Goal: Communication & Community: Participate in discussion

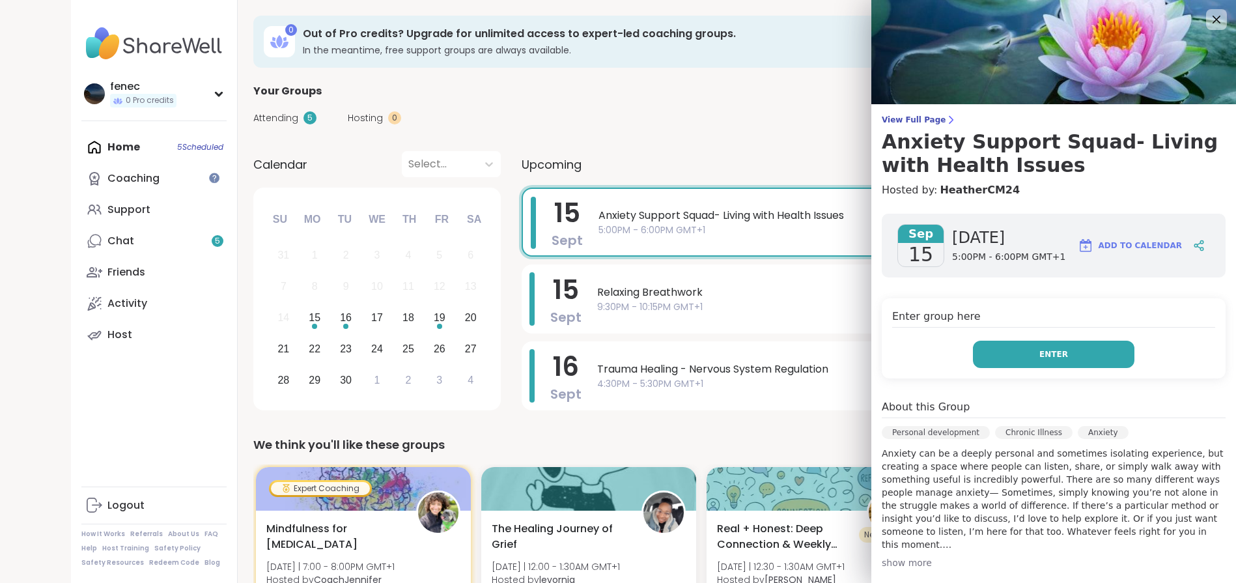
click at [1024, 363] on button "Enter" at bounding box center [1053, 353] width 161 height 27
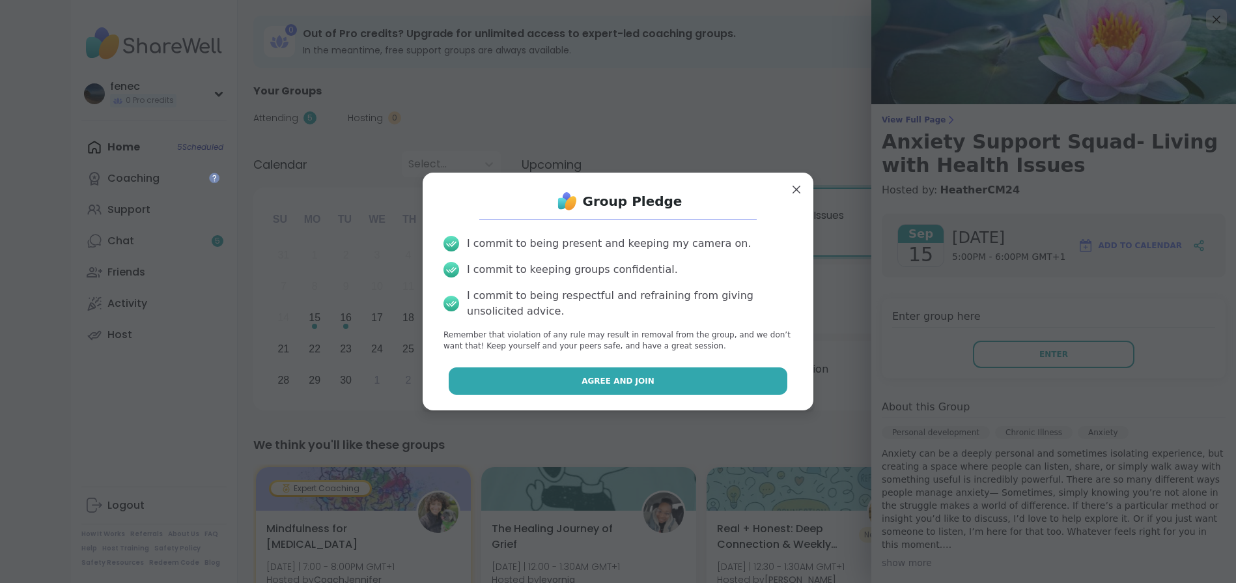
click at [625, 386] on span "Agree and Join" at bounding box center [617, 381] width 73 height 12
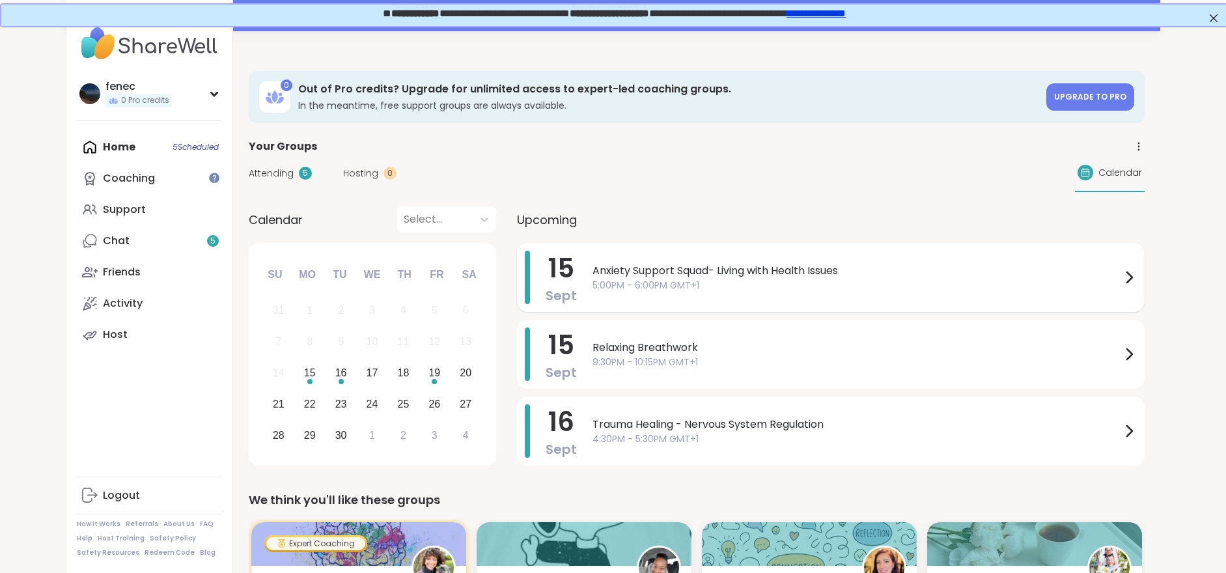
click at [708, 279] on span "5:00PM - 6:00PM GMT+1" at bounding box center [856, 286] width 529 height 14
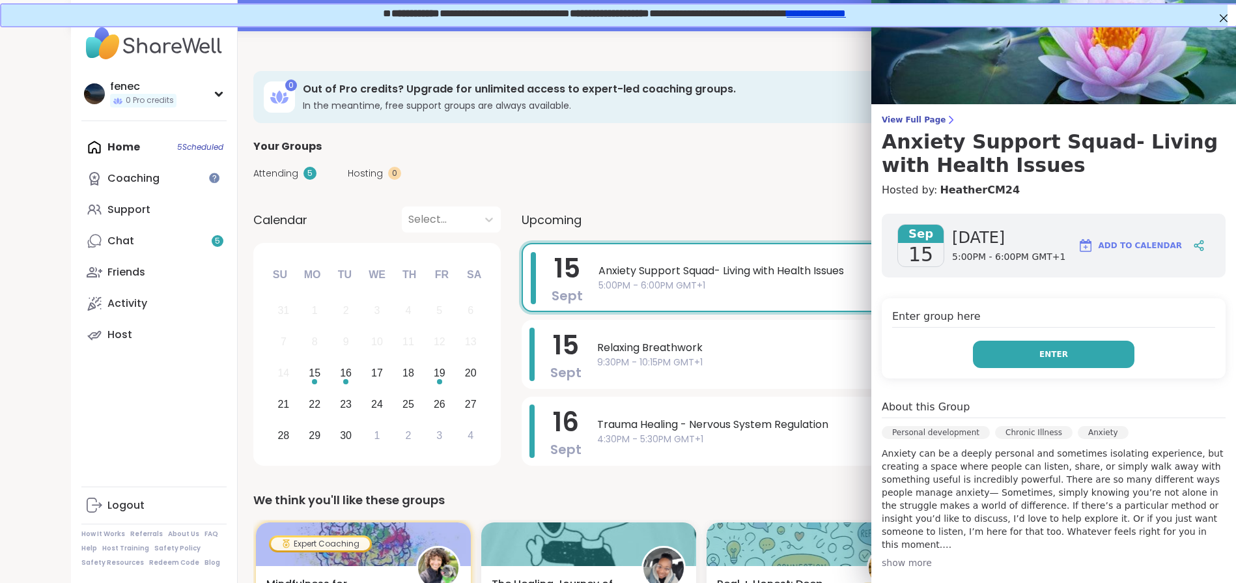
click at [1102, 358] on button "Enter" at bounding box center [1053, 353] width 161 height 27
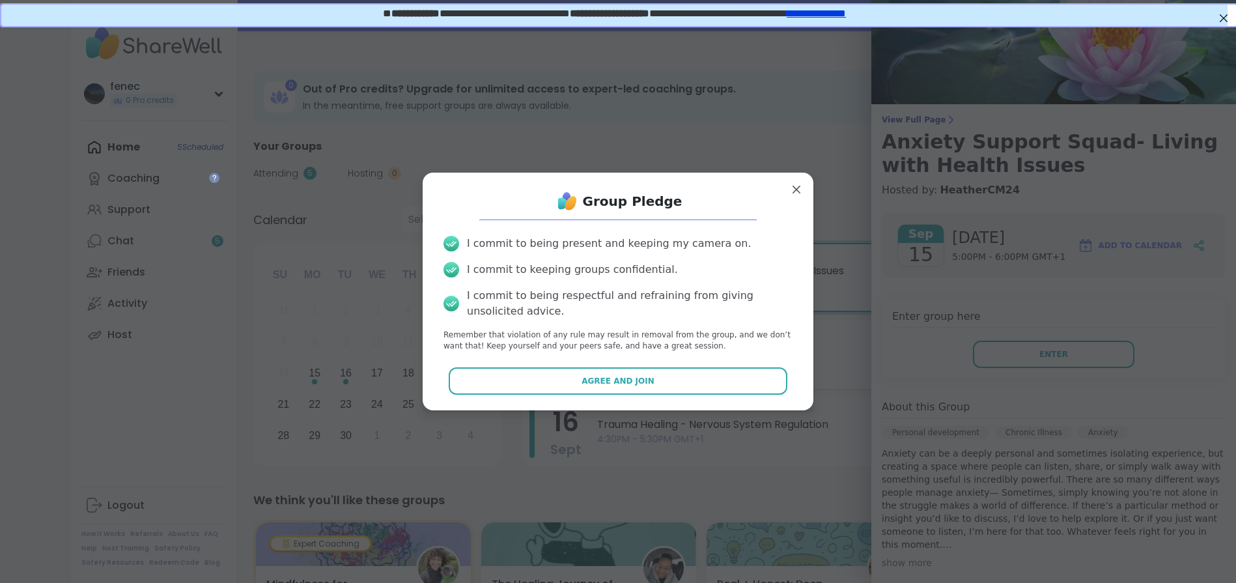
click at [683, 383] on button "Agree and Join" at bounding box center [618, 380] width 339 height 27
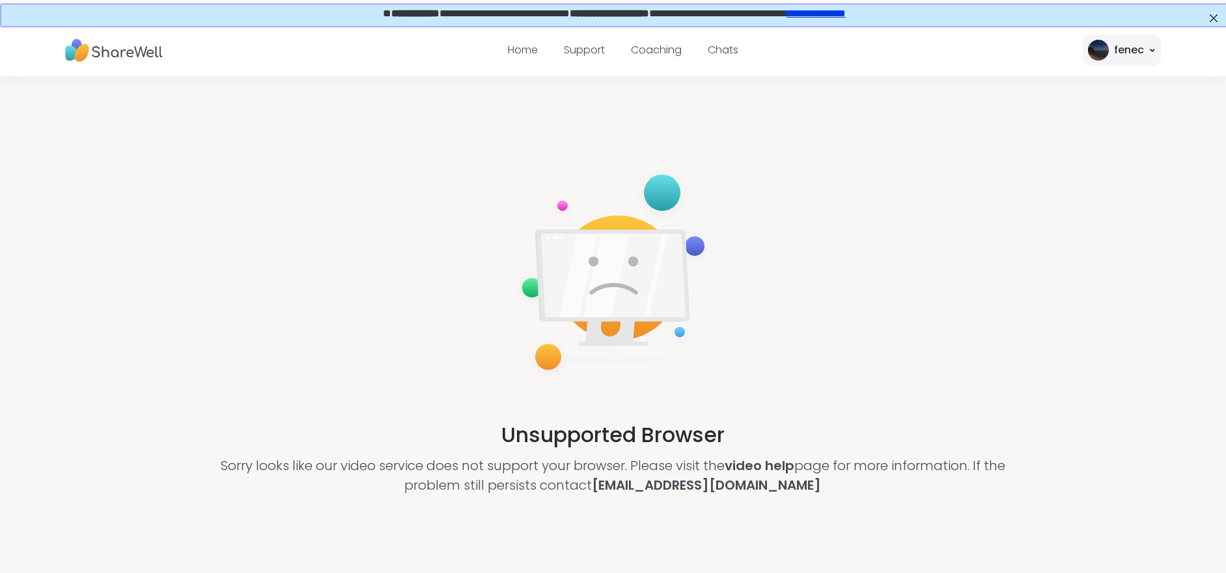
click at [390, 16] on span "**********" at bounding box center [414, 12] width 48 height 10
click at [843, 15] on link "**********" at bounding box center [814, 12] width 59 height 10
click at [1145, 191] on div "Unsupported Browser Sorry looks like our video service does not support your br…" at bounding box center [613, 330] width 1226 height 508
click at [515, 52] on link "Home" at bounding box center [523, 49] width 30 height 15
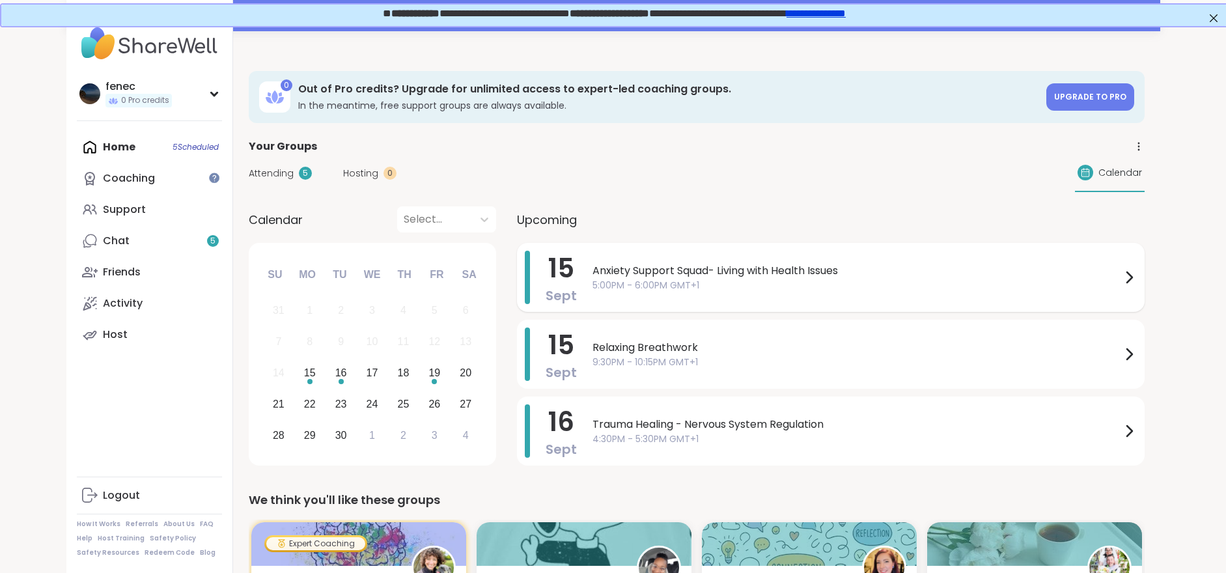
click at [696, 271] on span "Anxiety Support Squad- Living with Health Issues" at bounding box center [856, 271] width 529 height 16
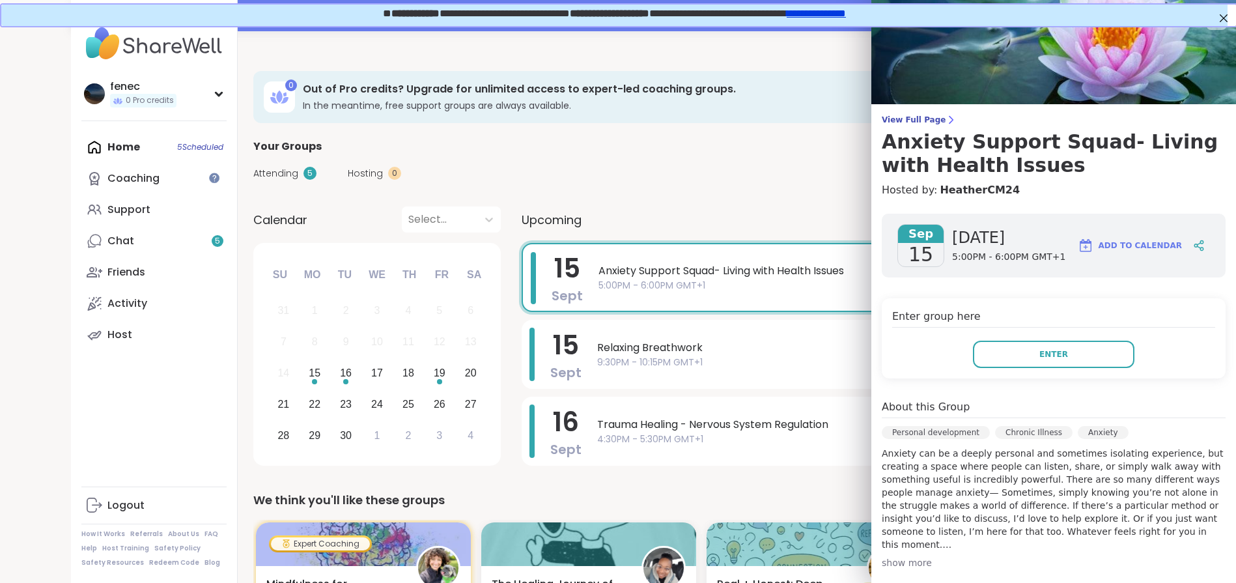
click at [200, 412] on div "fenec 0 Pro credits Profile Membership Settings Help Home 5 Scheduled Coaching …" at bounding box center [154, 291] width 167 height 583
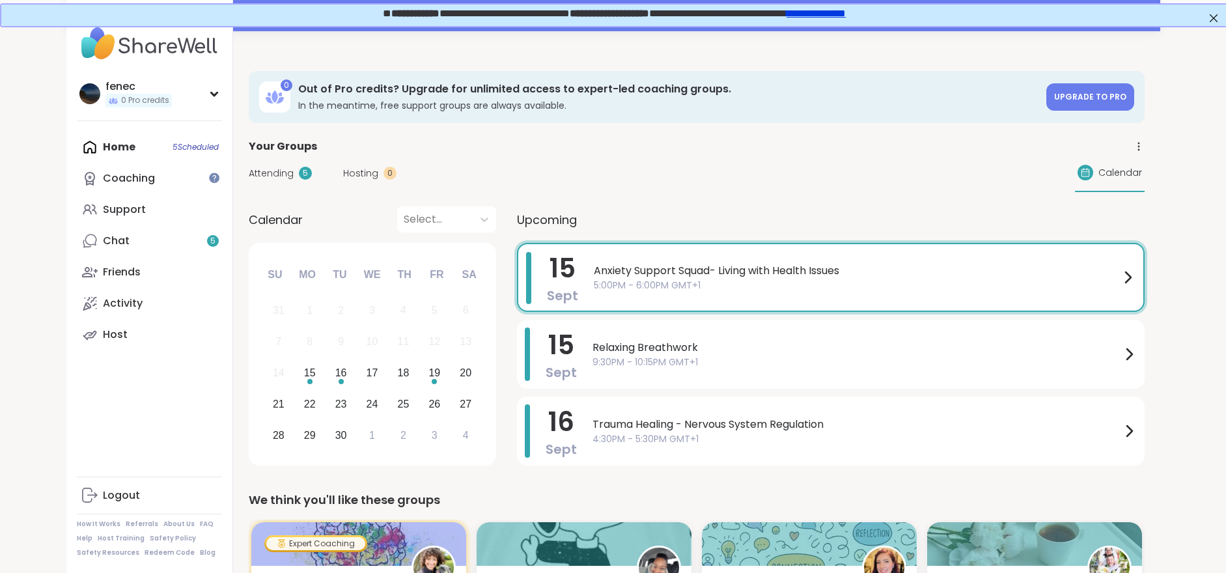
click at [871, 187] on div "Attending 5 Hosting 0 Calendar" at bounding box center [697, 173] width 896 height 38
click at [689, 277] on span "Anxiety Support Squad- Living with Health Issues" at bounding box center [857, 271] width 526 height 16
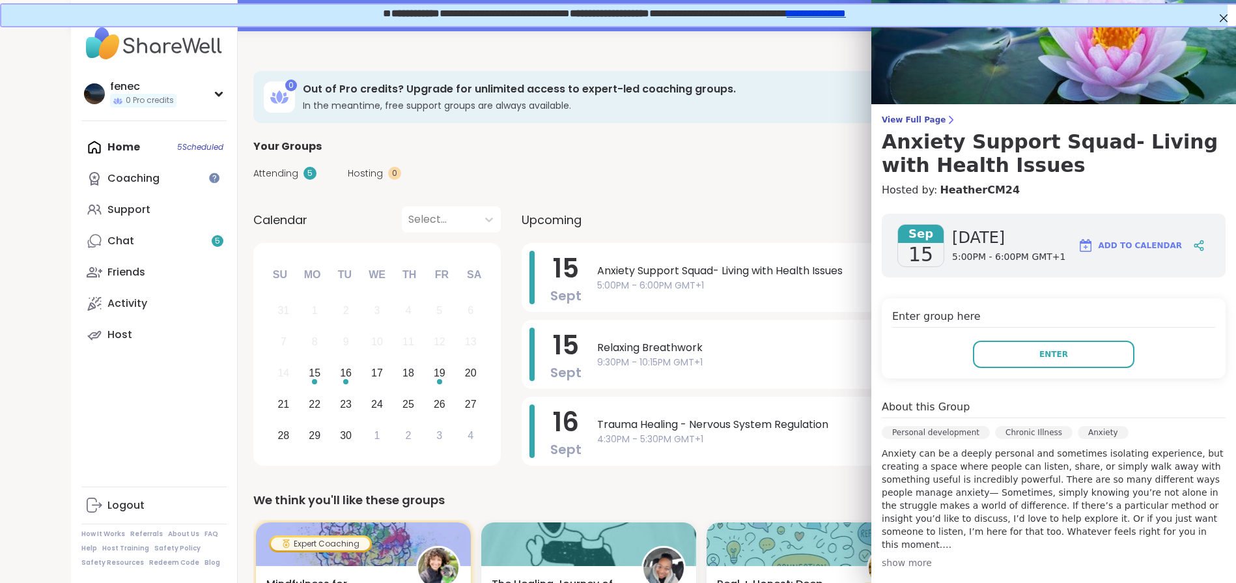
click at [1005, 433] on div "Chronic Illness" at bounding box center [1033, 432] width 77 height 13
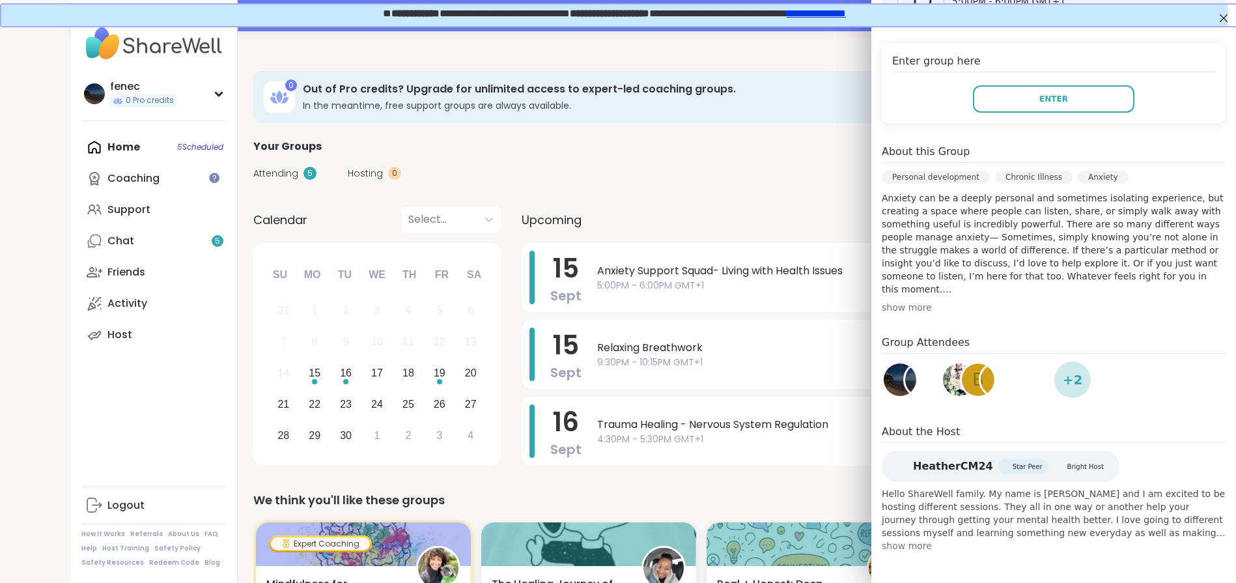
scroll to position [256, 0]
click at [1064, 378] on span "+ 2" at bounding box center [1073, 379] width 20 height 20
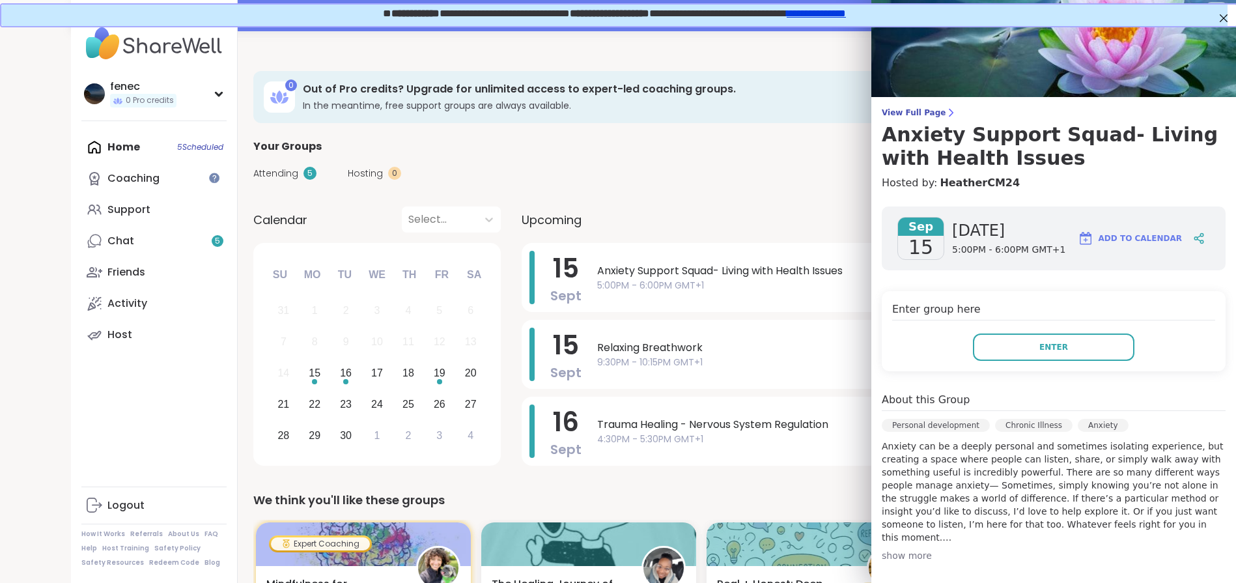
scroll to position [0, 0]
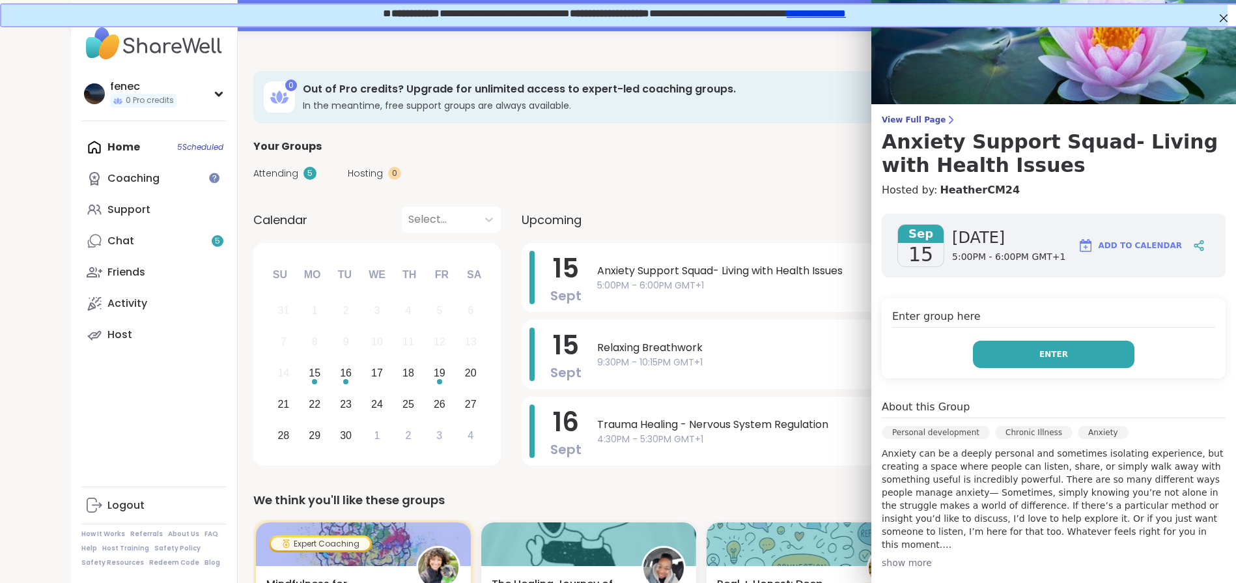
click at [1049, 360] on button "Enter" at bounding box center [1053, 353] width 161 height 27
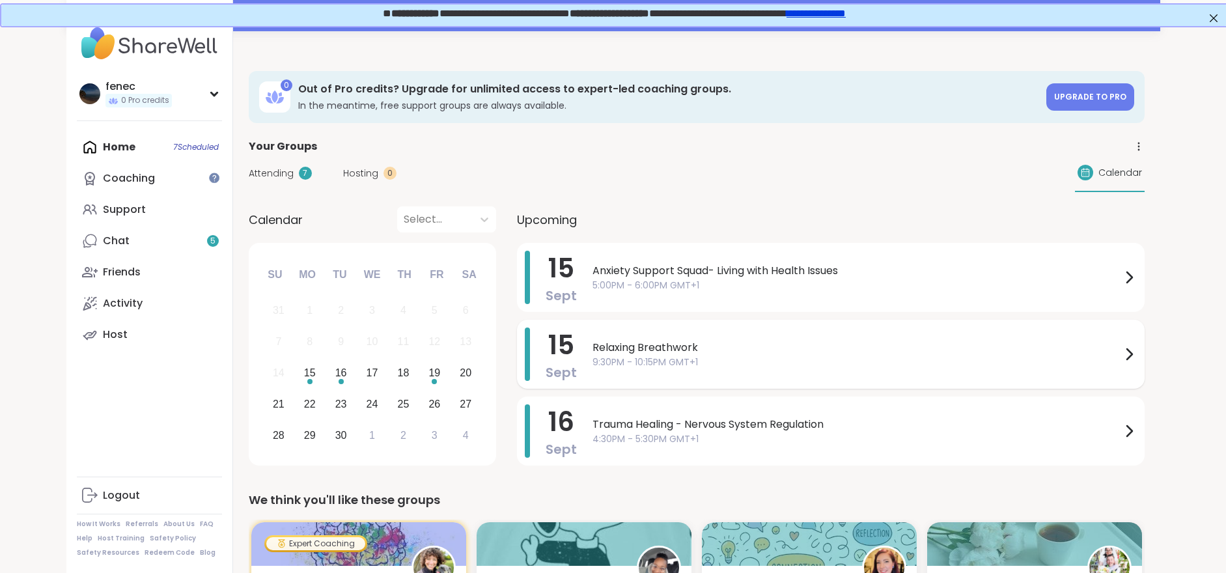
click at [1122, 356] on icon at bounding box center [1129, 354] width 16 height 16
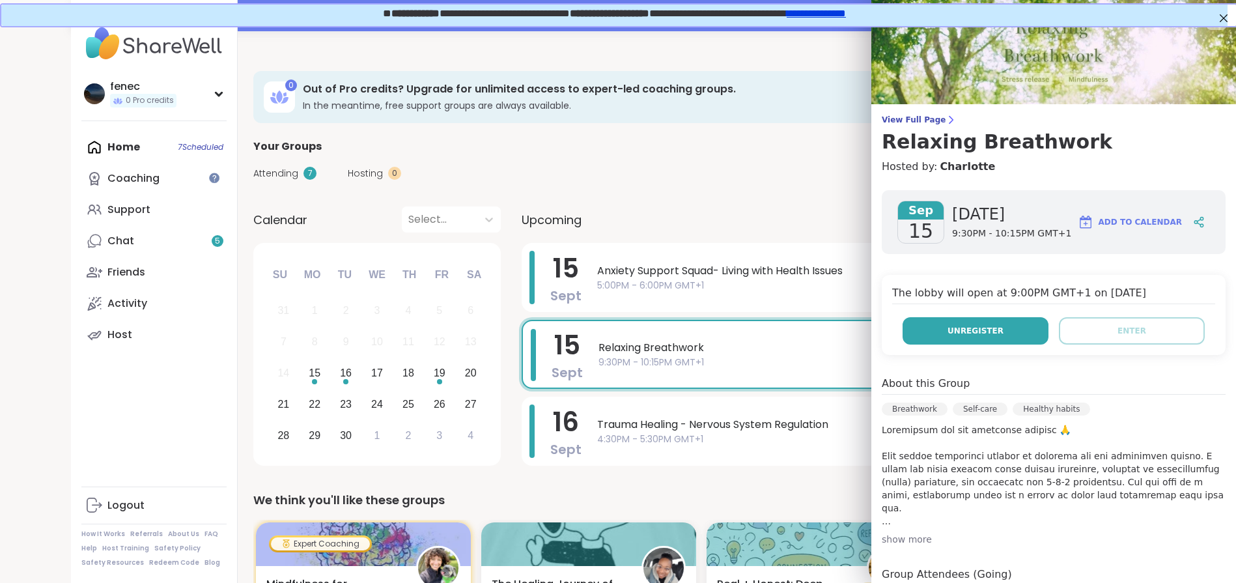
click at [964, 333] on span "Unregister" at bounding box center [975, 331] width 56 height 12
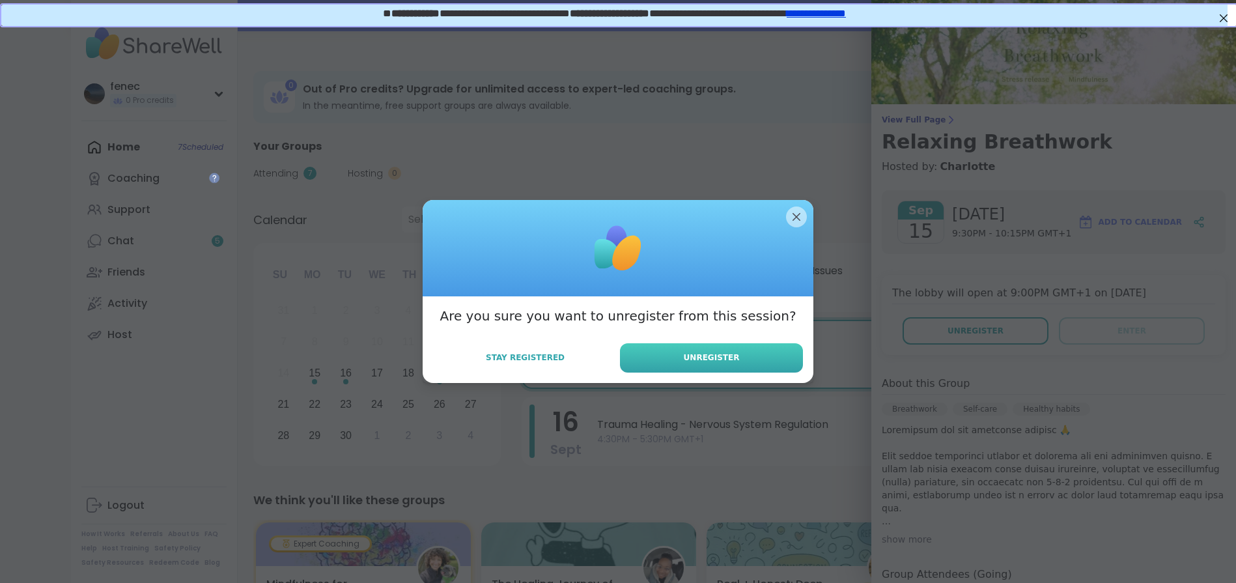
click at [730, 356] on button "Unregister" at bounding box center [711, 357] width 183 height 29
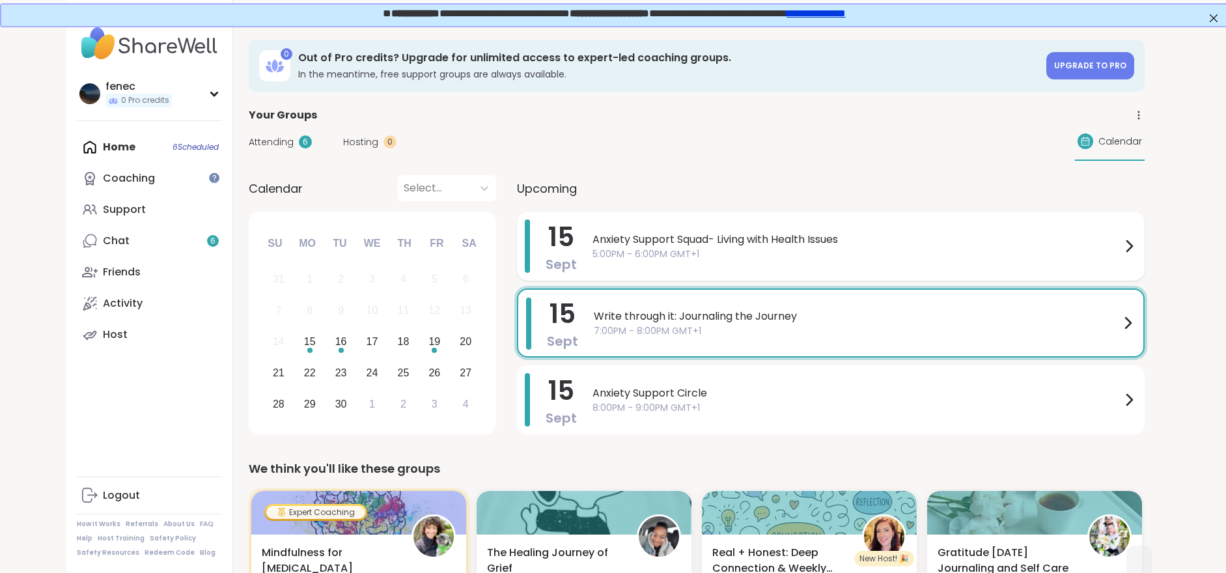
click at [625, 255] on span "5:00PM - 6:00PM GMT+1" at bounding box center [856, 254] width 529 height 14
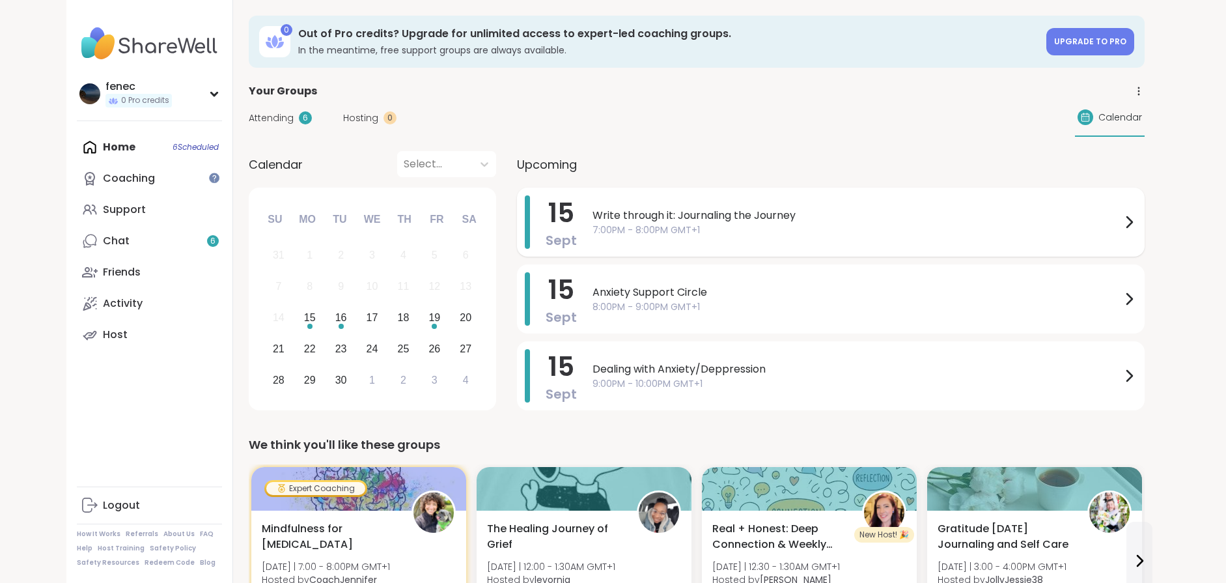
click at [708, 218] on span "Write through it: Journaling the Journey" at bounding box center [856, 216] width 529 height 16
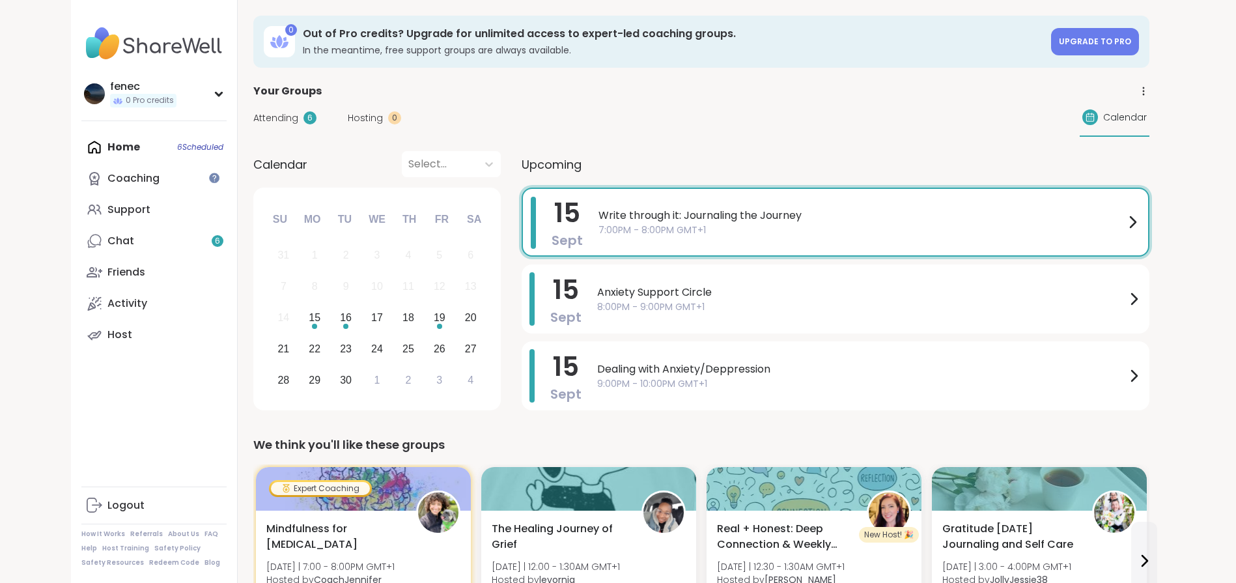
click at [725, 113] on div "Attending 6 Hosting 0 Calendar" at bounding box center [701, 118] width 896 height 38
